Goal: Task Accomplishment & Management: Manage account settings

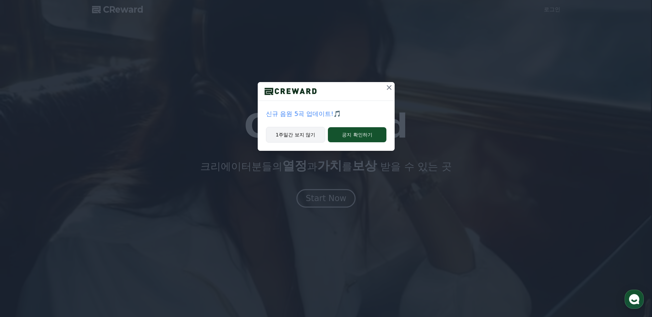
click at [313, 135] on button "1주일간 보지 않기" at bounding box center [296, 135] width 60 height 16
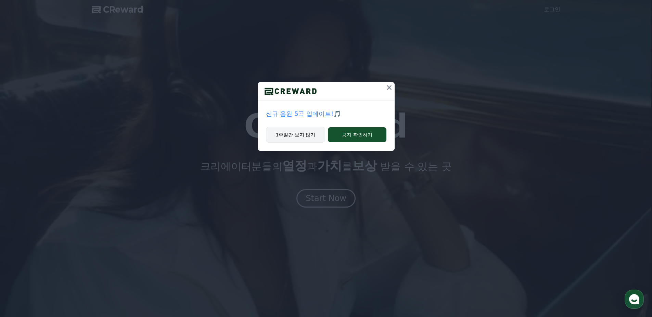
click at [303, 133] on button "1주일간 보지 않기" at bounding box center [296, 135] width 60 height 16
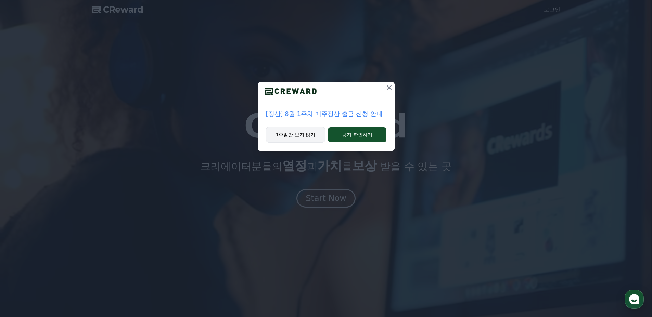
click at [297, 138] on button "1주일간 보지 않기" at bounding box center [296, 135] width 60 height 16
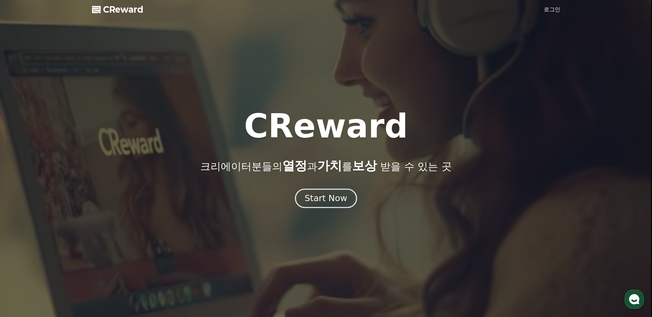
click at [325, 204] on button "Start Now" at bounding box center [326, 199] width 62 height 20
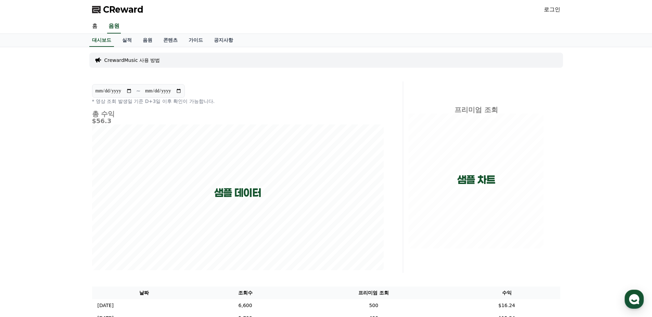
drag, startPoint x: 543, startPoint y: 9, endPoint x: 556, endPoint y: 10, distance: 12.7
click at [543, 9] on div "CReward 로그인" at bounding box center [326, 9] width 479 height 19
click at [556, 10] on link "로그인" at bounding box center [552, 9] width 16 height 8
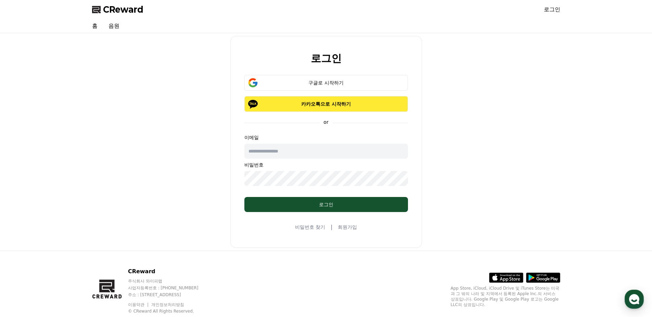
click at [321, 99] on button "카카오톡으로 시작하기" at bounding box center [327, 104] width 164 height 16
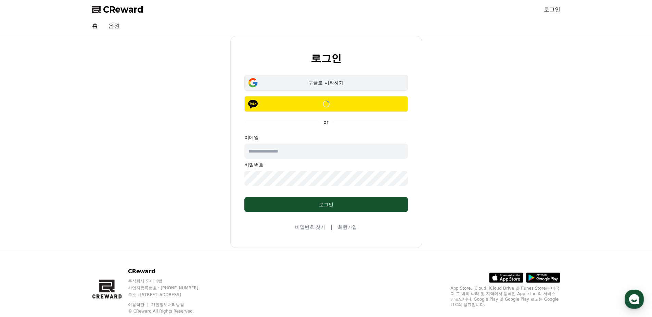
click at [296, 82] on div "구글로 시작하기" at bounding box center [326, 82] width 144 height 7
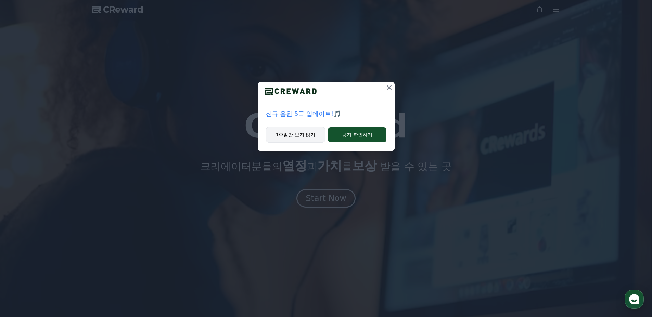
drag, startPoint x: 308, startPoint y: 131, endPoint x: 292, endPoint y: 130, distance: 16.4
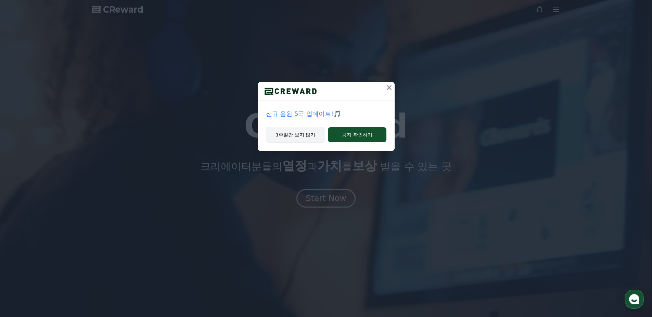
click at [308, 131] on button "1주일간 보지 않기" at bounding box center [296, 135] width 60 height 16
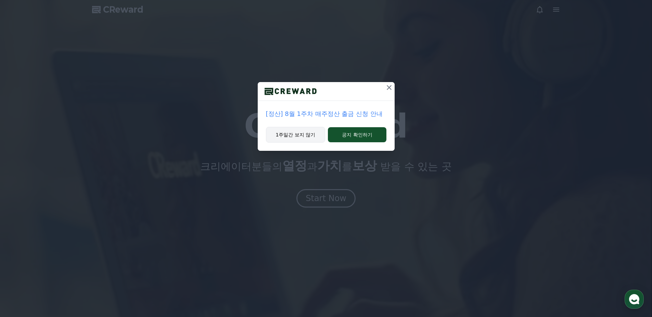
click at [302, 137] on button "1주일간 보지 않기" at bounding box center [296, 135] width 60 height 16
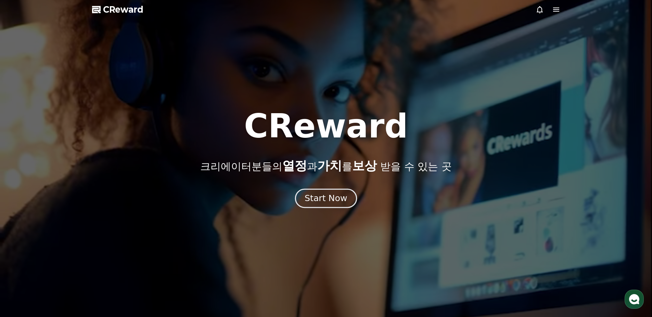
click at [329, 193] on div "Start Now" at bounding box center [326, 199] width 42 height 12
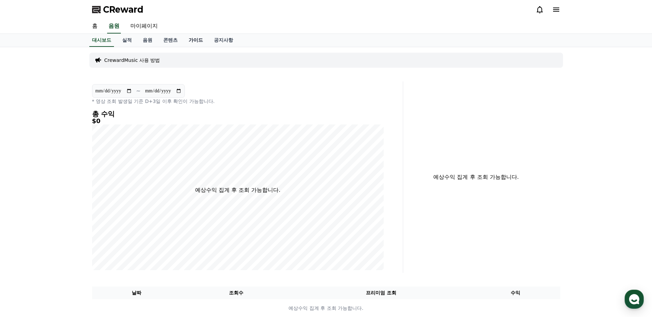
click at [200, 41] on link "가이드" at bounding box center [195, 40] width 25 height 13
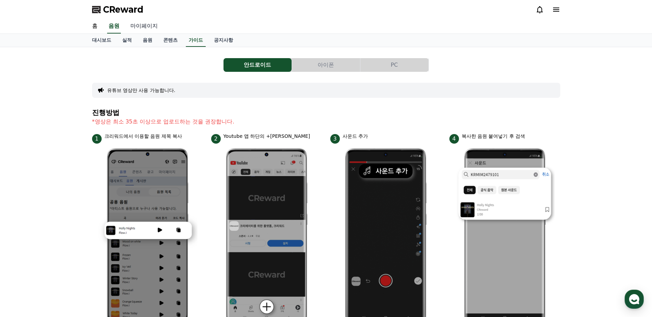
click at [137, 31] on link "마이페이지" at bounding box center [144, 26] width 38 height 14
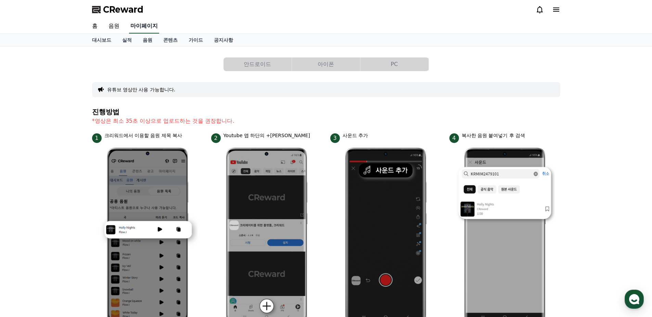
select select "**********"
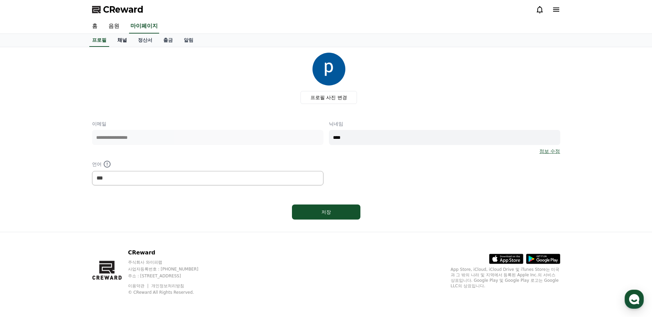
click at [118, 42] on link "채널" at bounding box center [122, 40] width 21 height 13
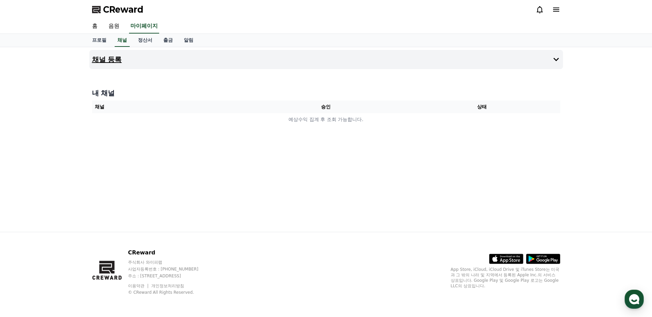
click at [111, 62] on h4 "채널 등록" at bounding box center [107, 60] width 30 height 8
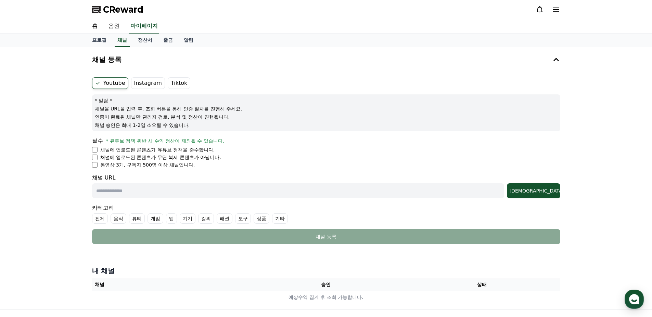
click at [143, 84] on label "Instagram" at bounding box center [148, 83] width 34 height 12
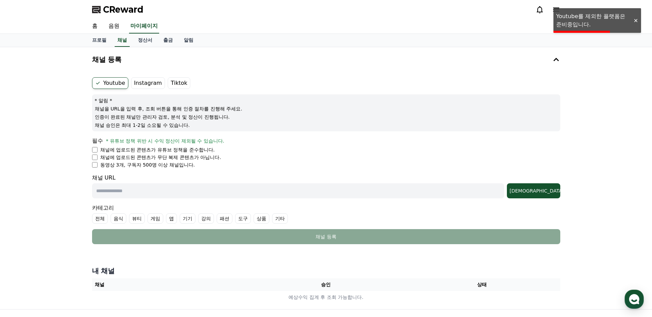
click at [139, 84] on label "Instagram" at bounding box center [148, 83] width 34 height 12
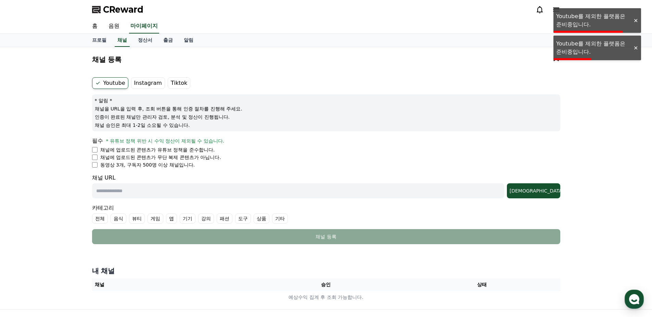
click at [635, 20] on div at bounding box center [635, 20] width 11 height 7
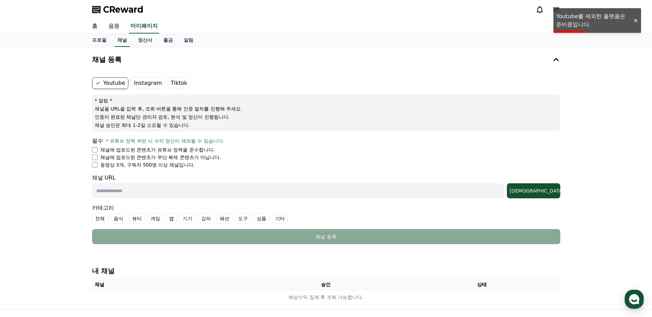
click at [635, 20] on div at bounding box center [635, 20] width 11 height 7
